Goal: Information Seeking & Learning: Learn about a topic

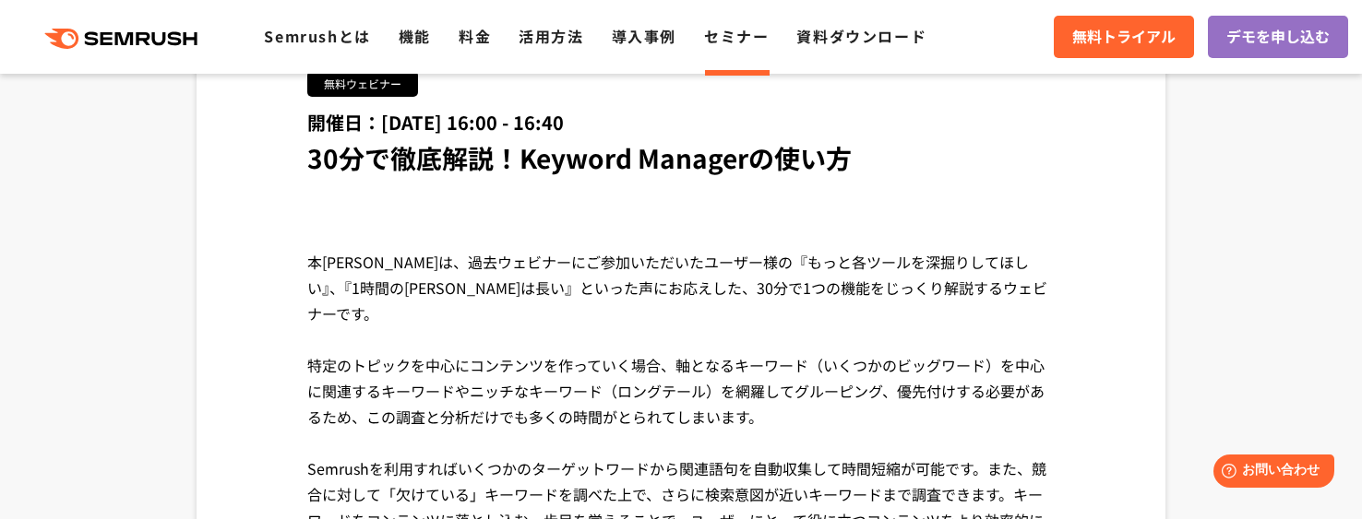
scroll to position [185, 0]
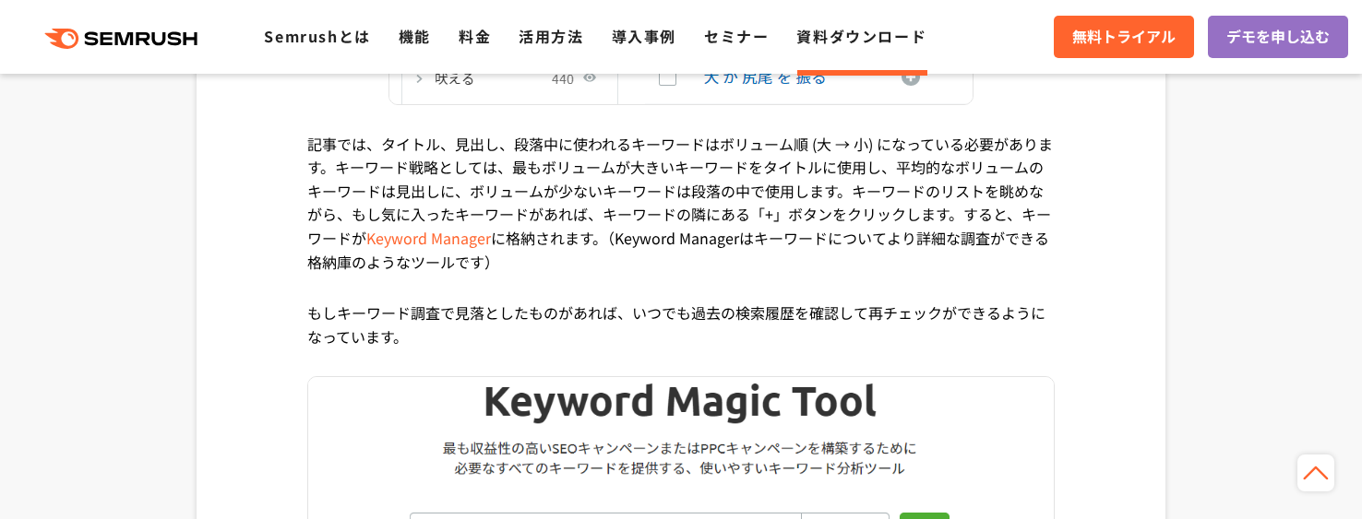
scroll to position [2768, 0]
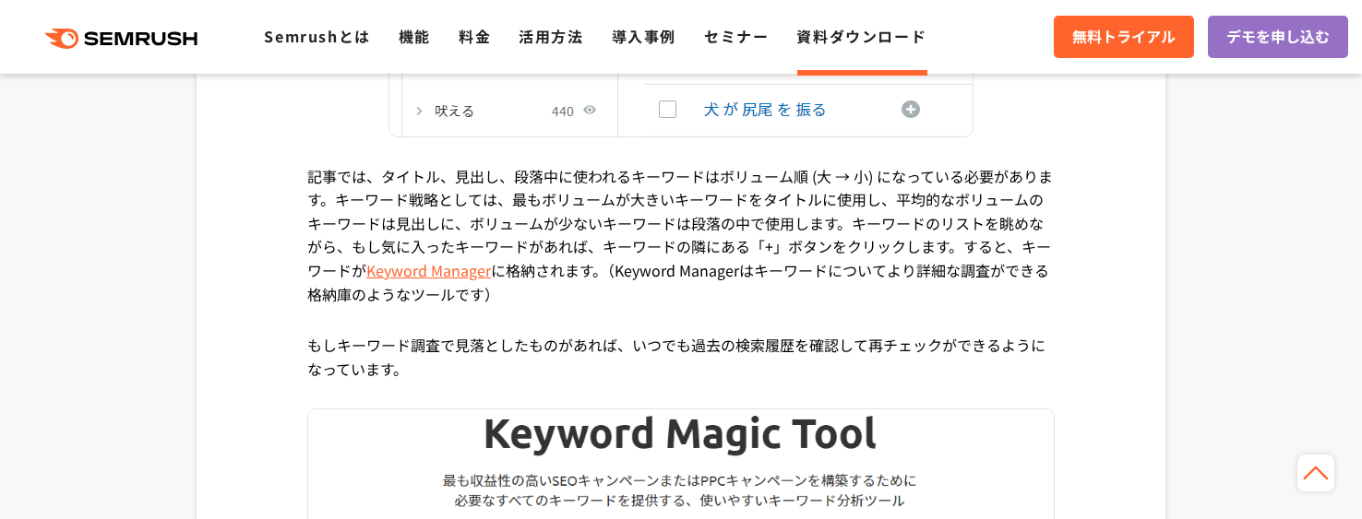
click at [435, 272] on link "Keyword Manager" at bounding box center [428, 270] width 125 height 22
